Goal: Register for event/course

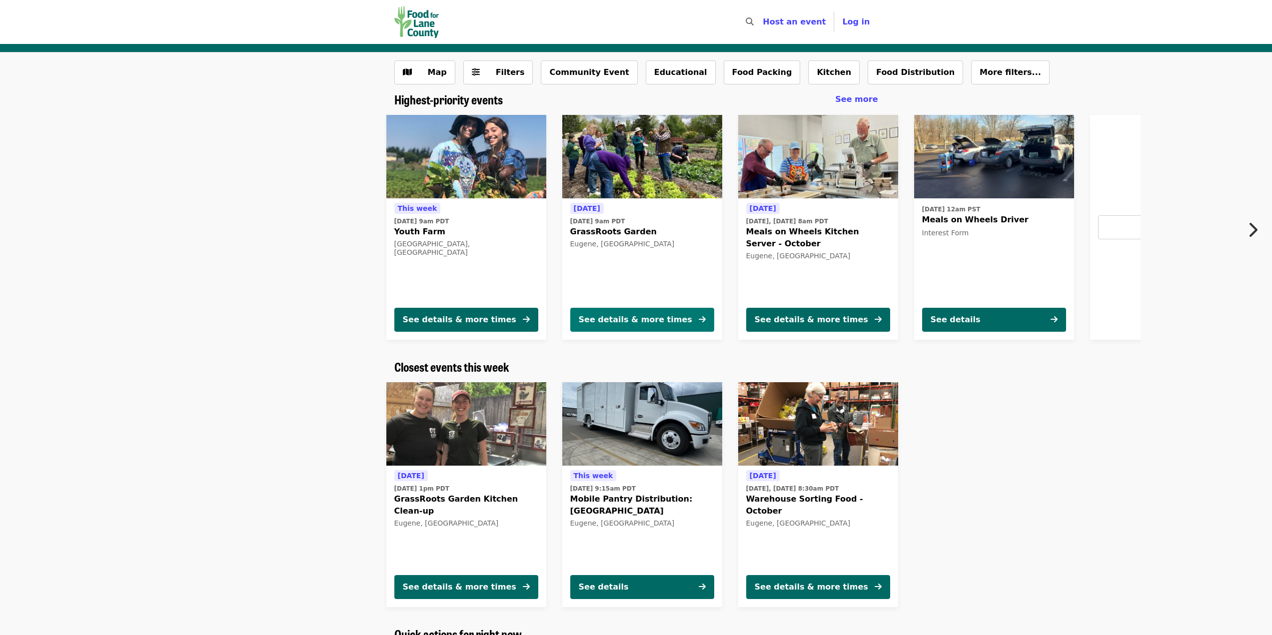
click at [615, 319] on div "See details & more times" at bounding box center [635, 320] width 113 height 12
click at [492, 320] on div "See details & more times" at bounding box center [459, 320] width 113 height 12
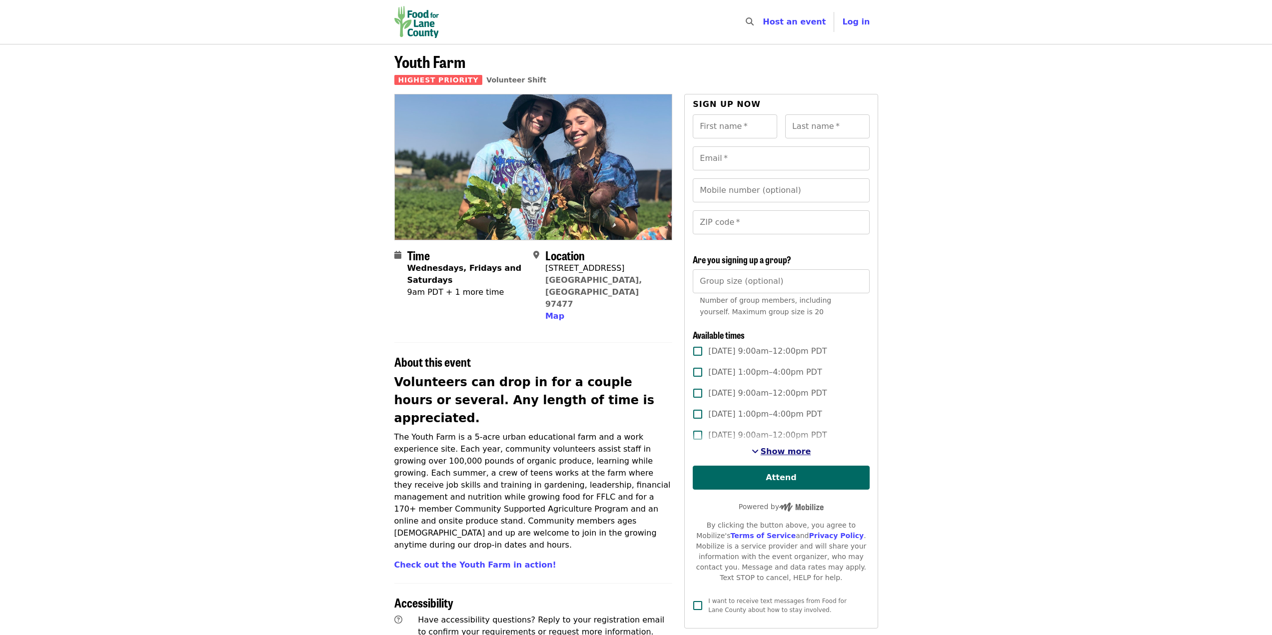
click at [785, 452] on span "Show more" at bounding box center [786, 451] width 50 height 9
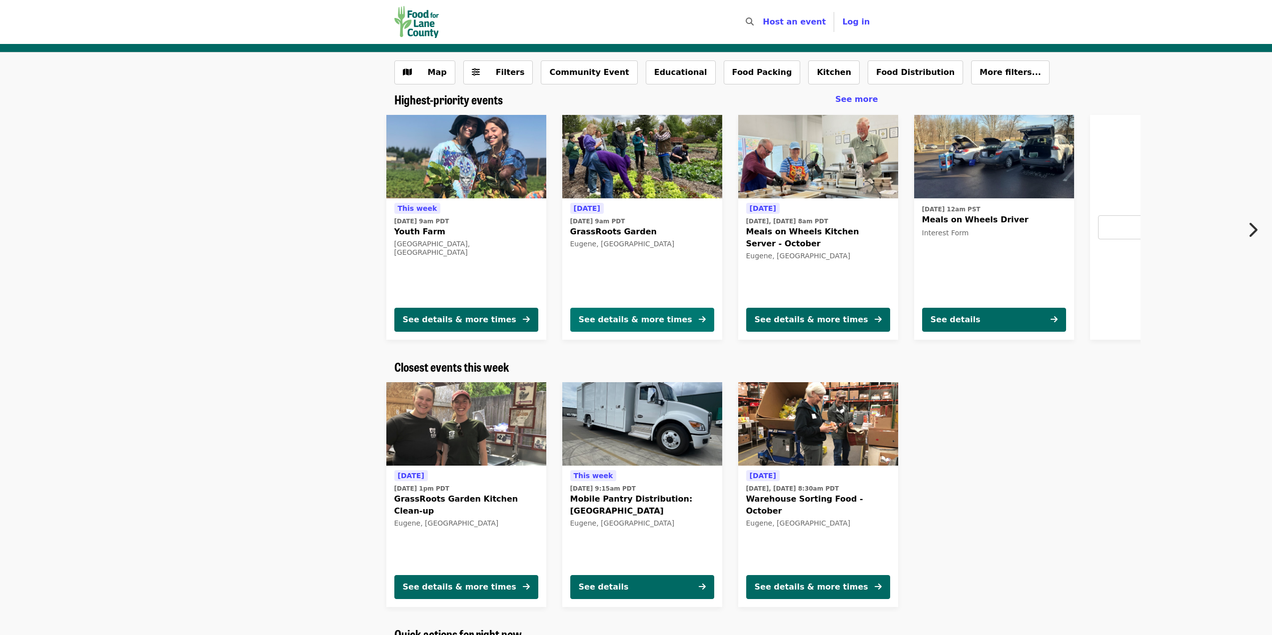
click at [613, 315] on div "See details & more times" at bounding box center [635, 320] width 113 height 12
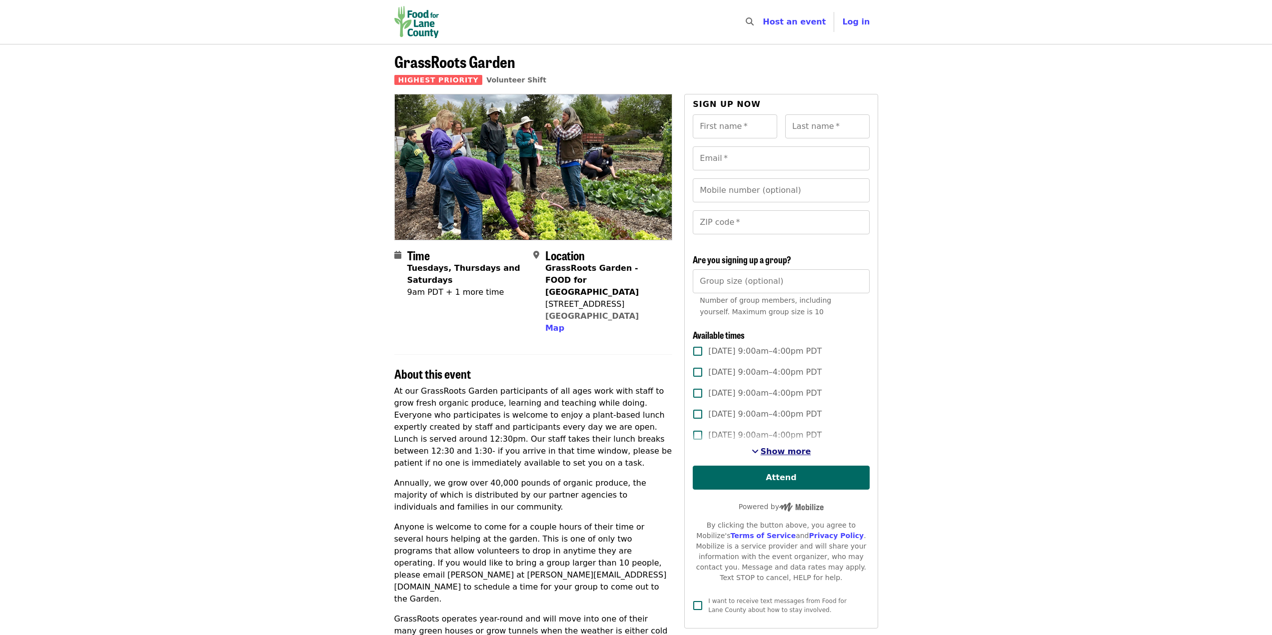
click at [791, 448] on span "Show more" at bounding box center [786, 451] width 50 height 9
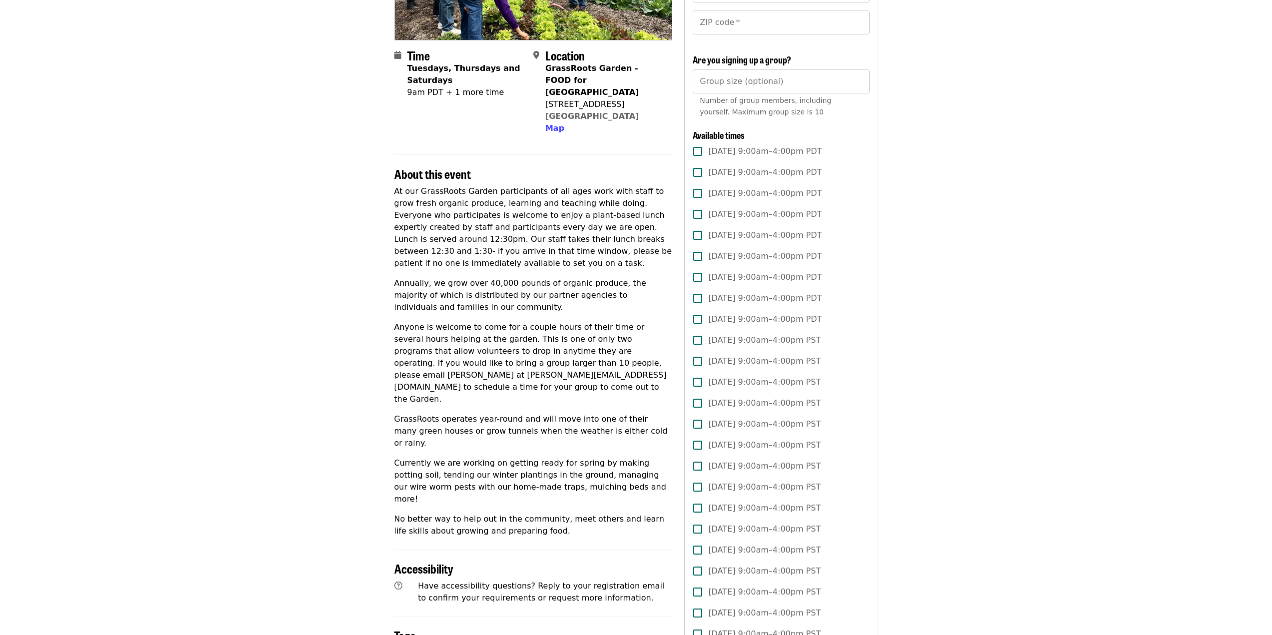
scroll to position [180, 0]
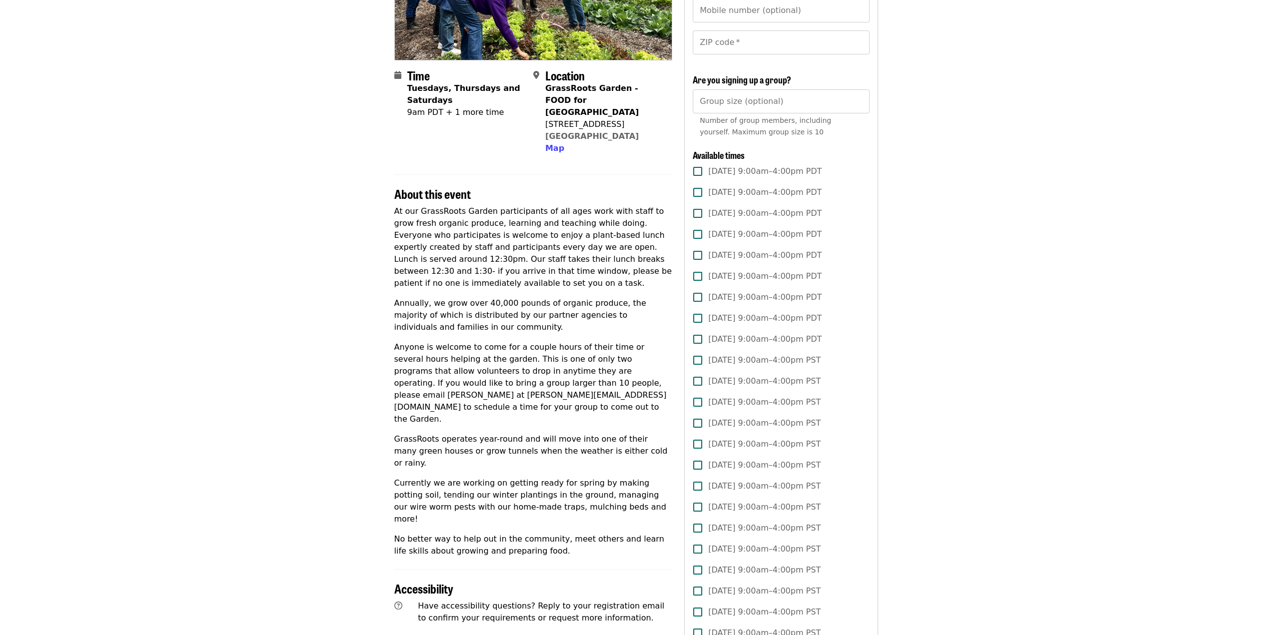
click at [783, 175] on span "[DATE] 9:00am–4:00pm PDT" at bounding box center [764, 171] width 113 height 12
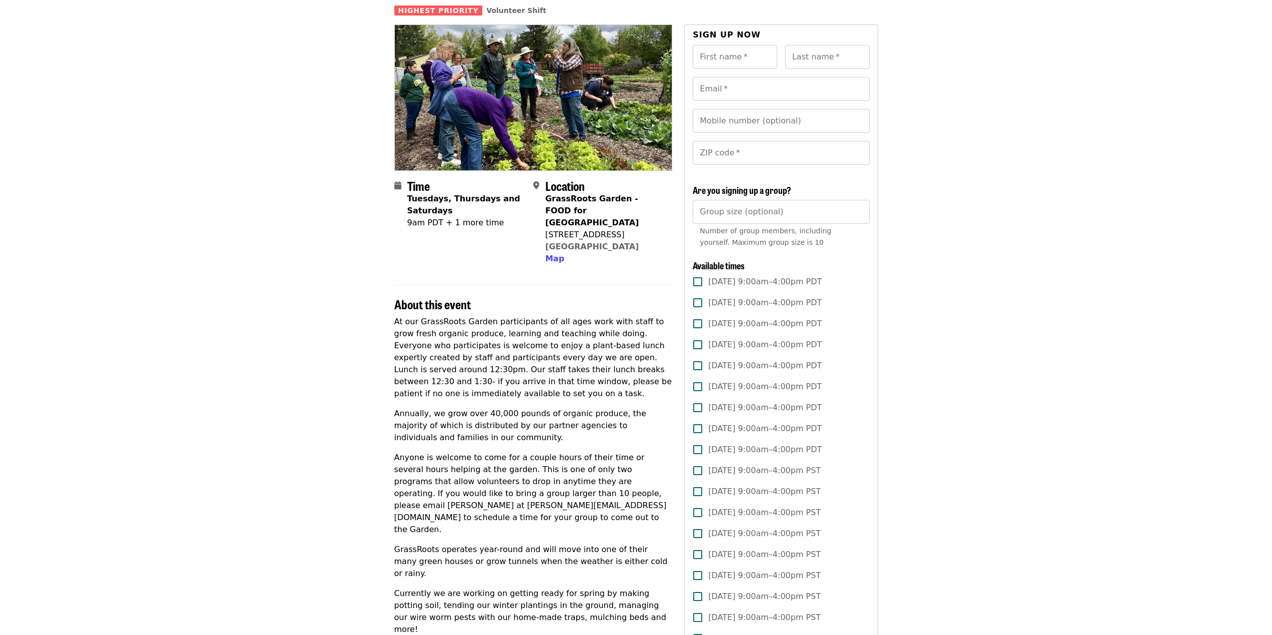
scroll to position [150, 0]
